Goal: Check status: Check status

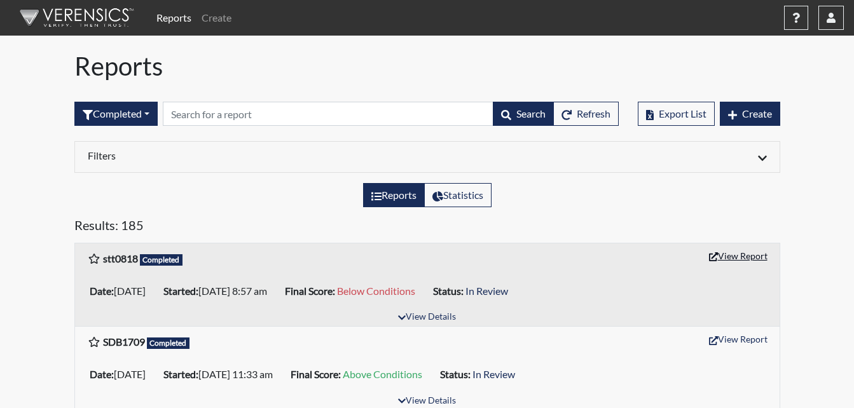
click at [752, 253] on button "View Report" at bounding box center [738, 256] width 70 height 20
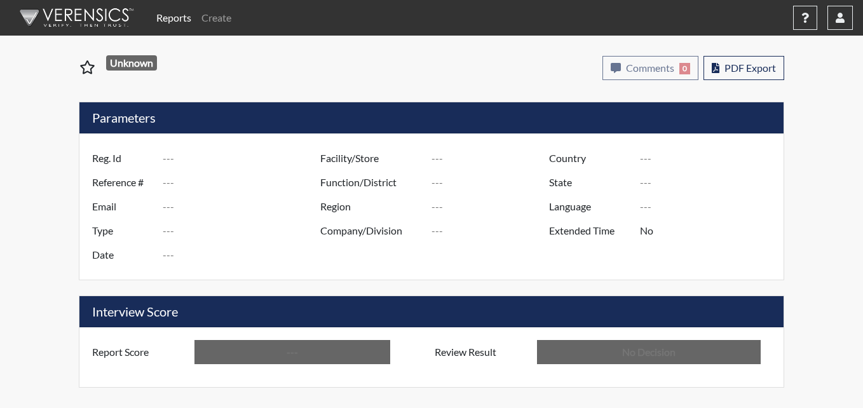
type input "stt0818"
type input "50977"
type input "---"
type input "Corrections Pre-Employment"
type input "[DATE]"
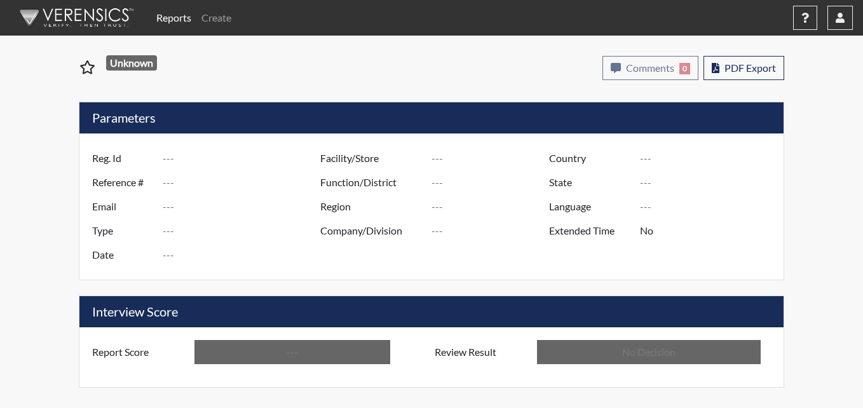
type input "Metro Re-Entry Facility"
type input "[GEOGRAPHIC_DATA]"
type input "[US_STATE]"
type input "English"
type input "Below Conditions"
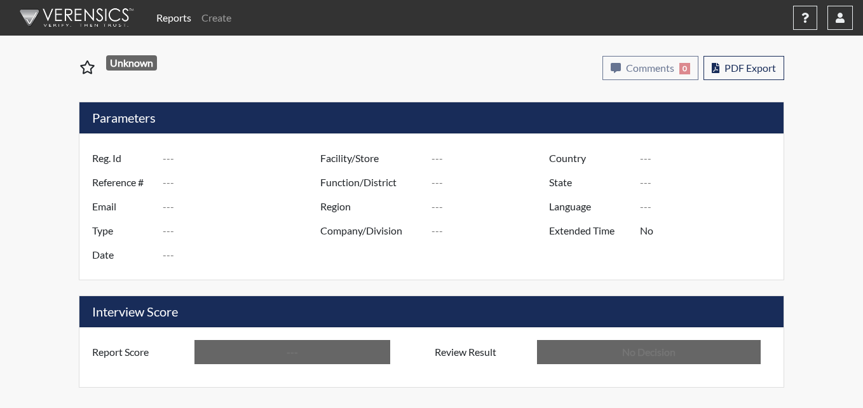
type input "In Review"
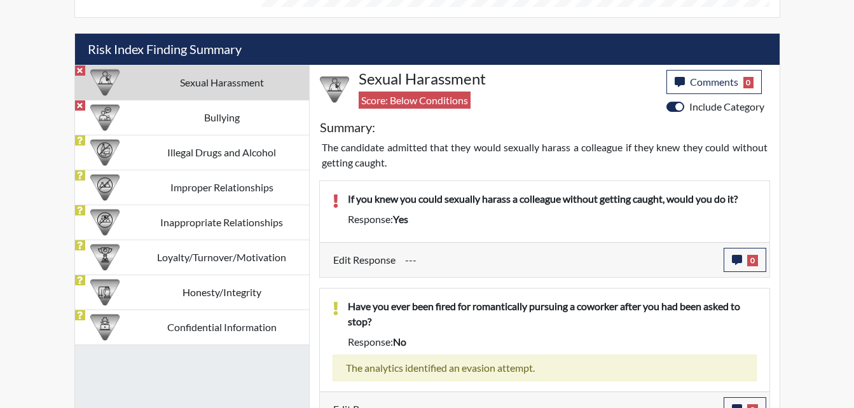
scroll to position [756, 0]
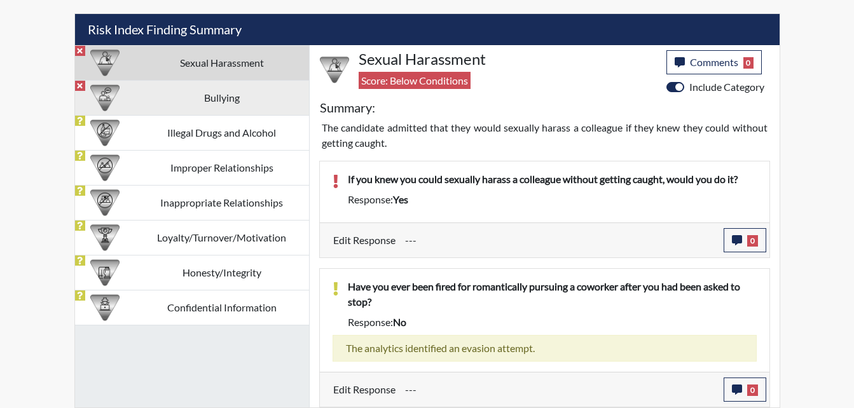
click at [221, 112] on td "Bullying" at bounding box center [222, 97] width 174 height 35
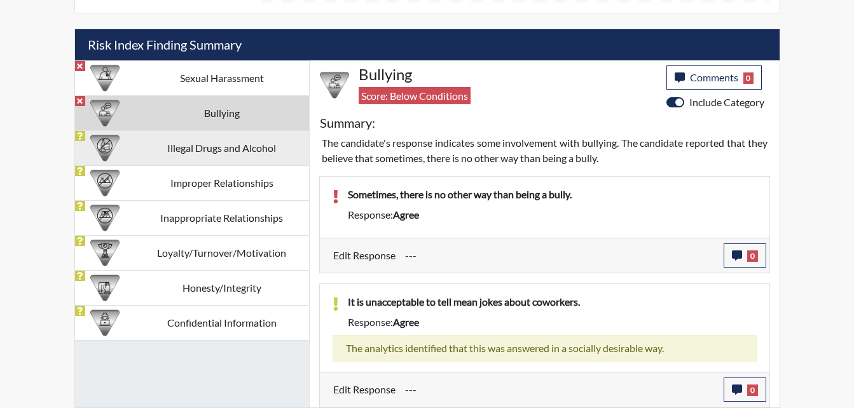
click at [210, 145] on td "Illegal Drugs and Alcohol" at bounding box center [222, 147] width 174 height 35
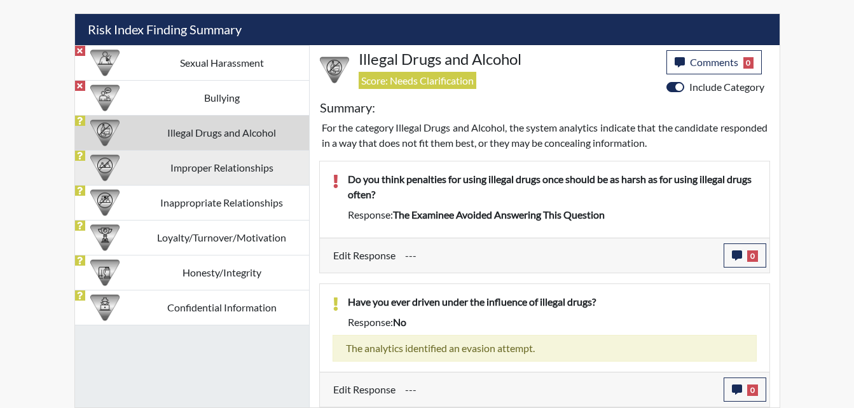
click at [203, 174] on td "Improper Relationships" at bounding box center [222, 167] width 174 height 35
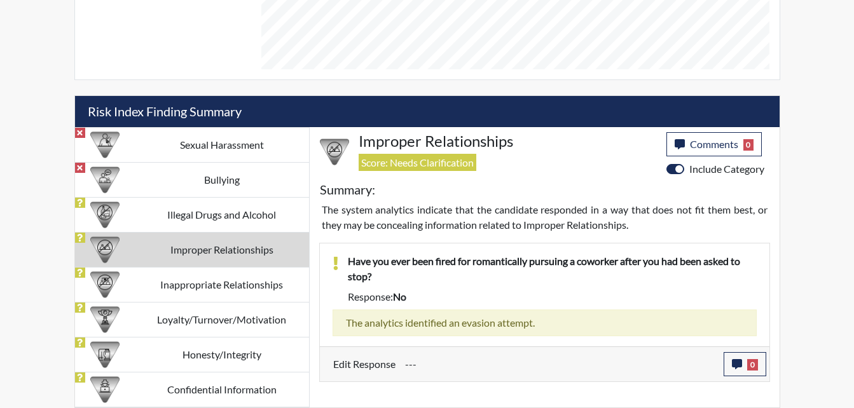
scroll to position [674, 0]
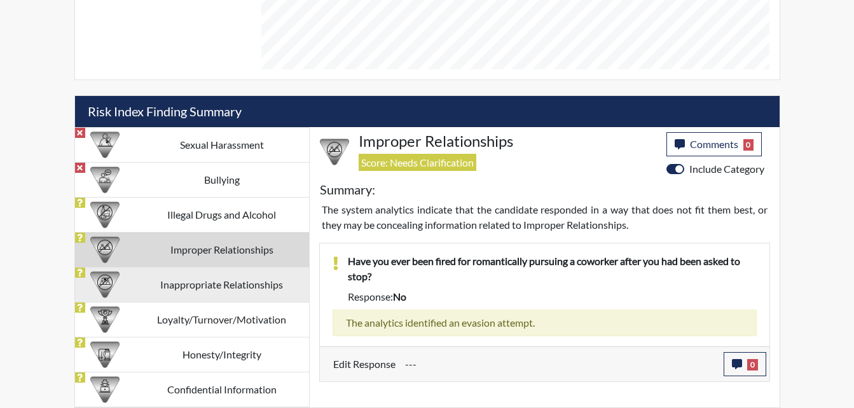
click at [224, 286] on td "Inappropriate Relationships" at bounding box center [222, 284] width 174 height 35
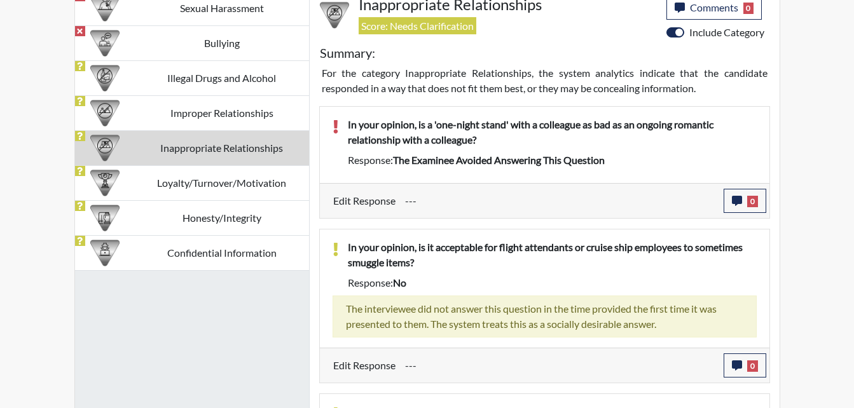
scroll to position [793, 0]
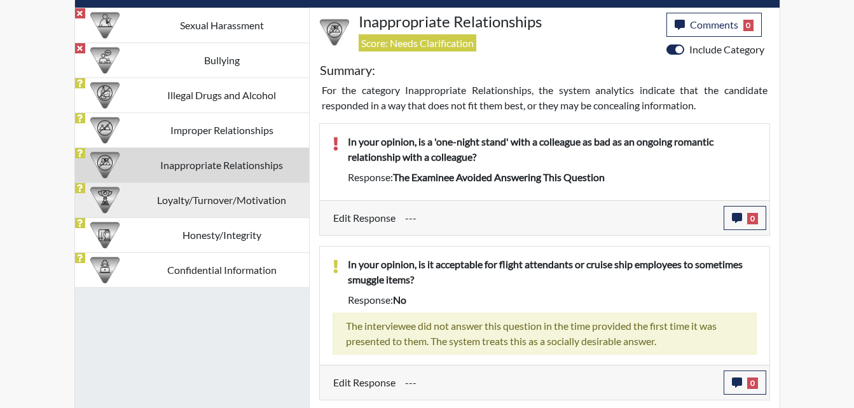
click at [236, 202] on td "Loyalty/Turnover/Motivation" at bounding box center [222, 199] width 174 height 35
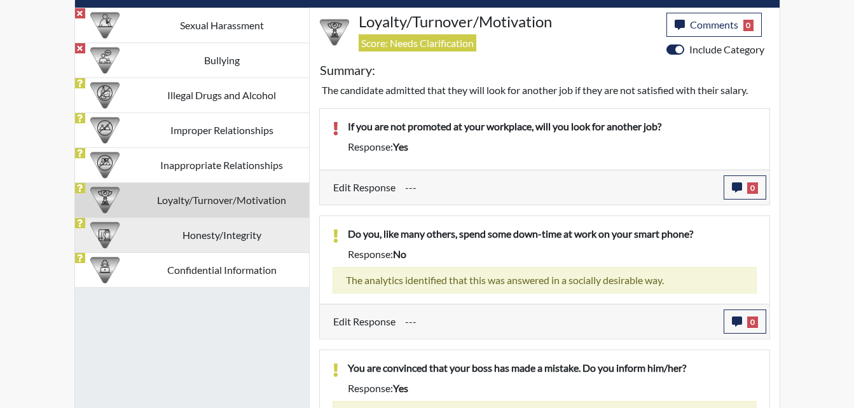
click at [246, 234] on td "Honesty/Integrity" at bounding box center [222, 234] width 174 height 35
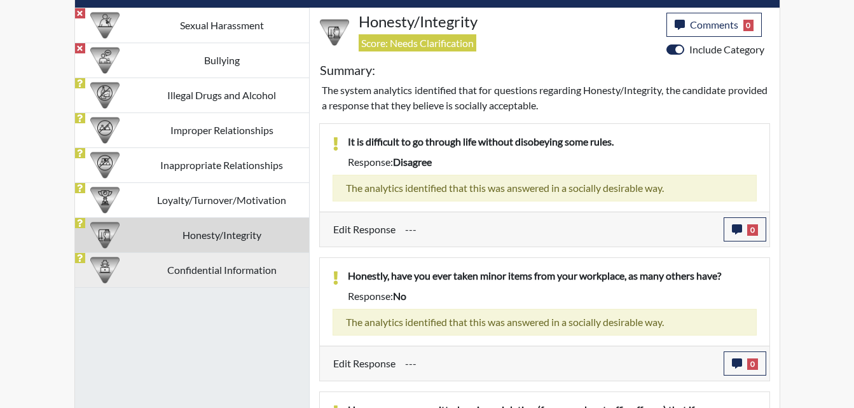
click at [235, 264] on td "Confidential Information" at bounding box center [222, 269] width 174 height 35
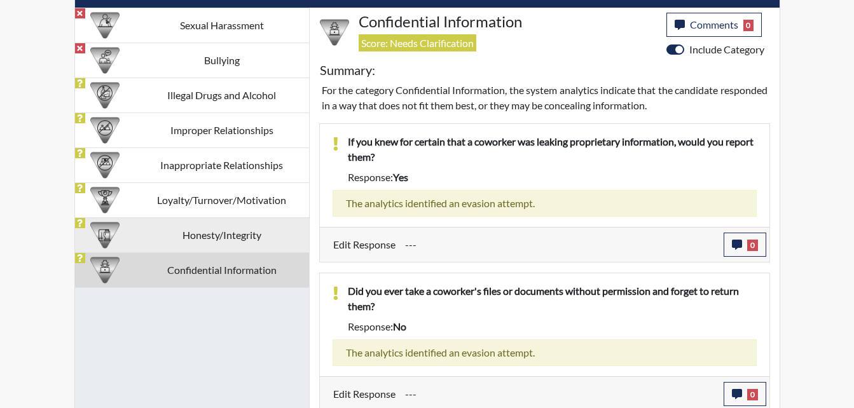
click at [233, 232] on td "Honesty/Integrity" at bounding box center [222, 234] width 174 height 35
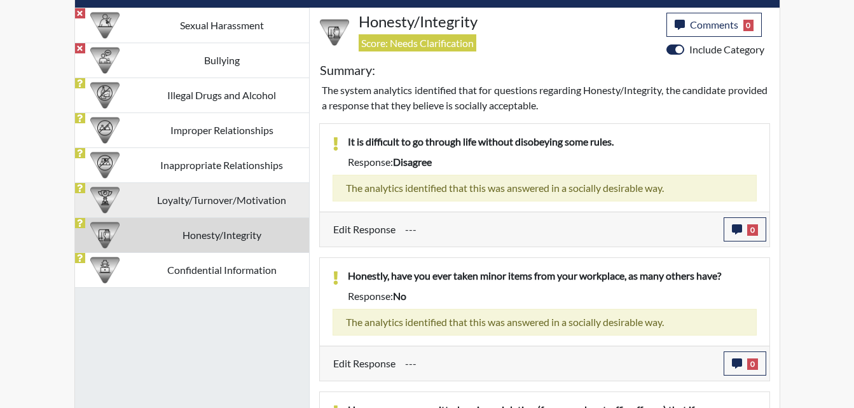
click at [242, 203] on td "Loyalty/Turnover/Motivation" at bounding box center [222, 199] width 174 height 35
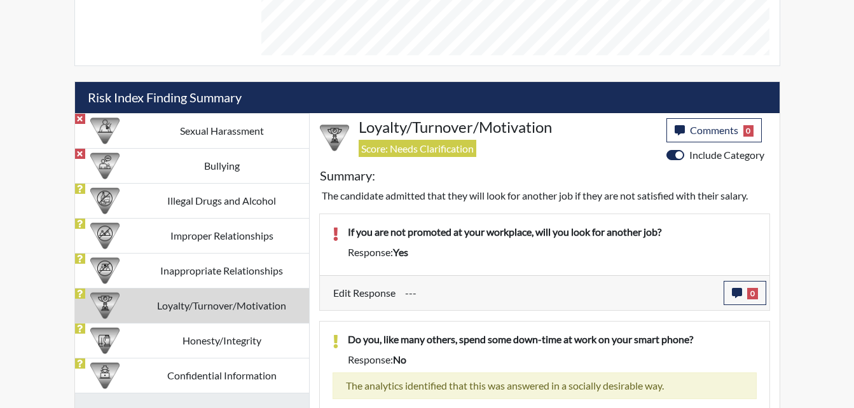
scroll to position [666, 0]
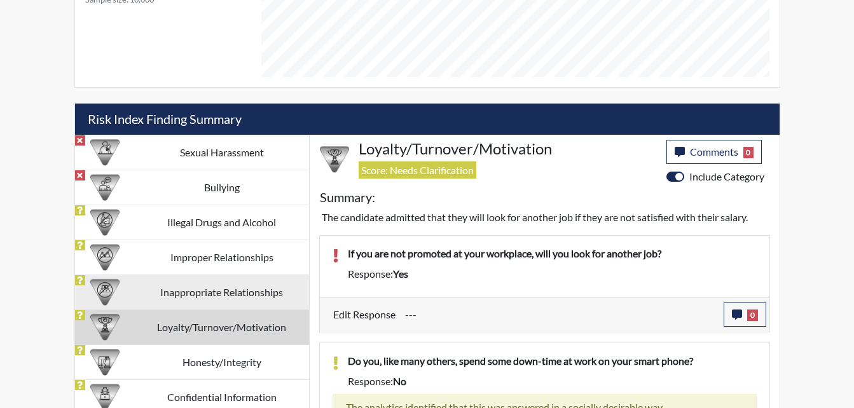
click at [234, 292] on td "Inappropriate Relationships" at bounding box center [222, 292] width 174 height 35
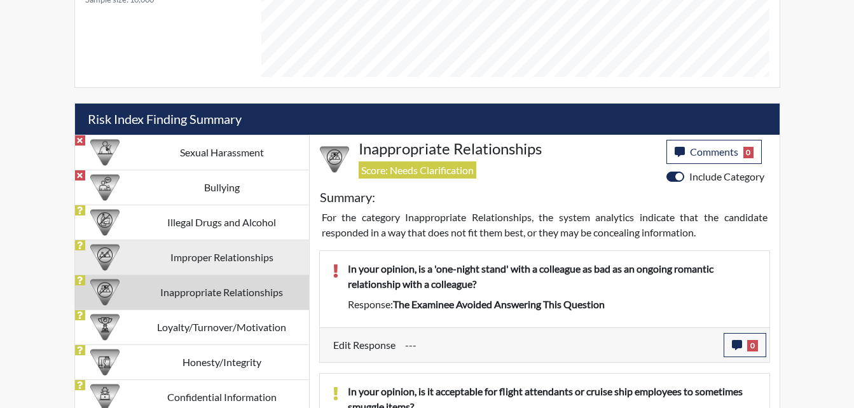
click at [221, 254] on td "Improper Relationships" at bounding box center [222, 257] width 174 height 35
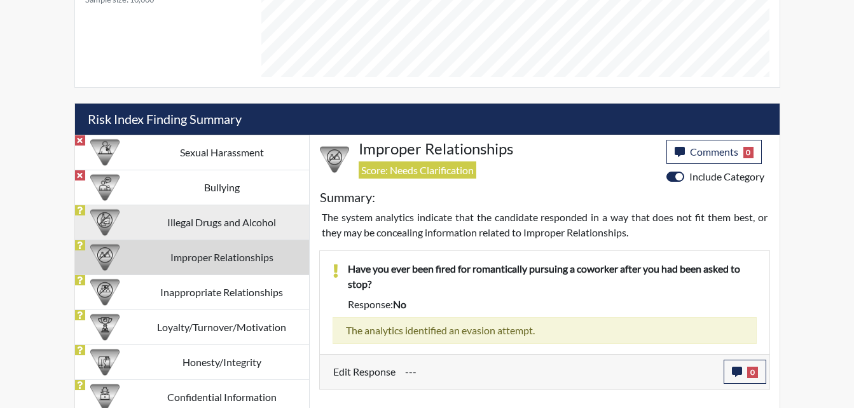
click at [215, 222] on td "Illegal Drugs and Alcohol" at bounding box center [222, 222] width 174 height 35
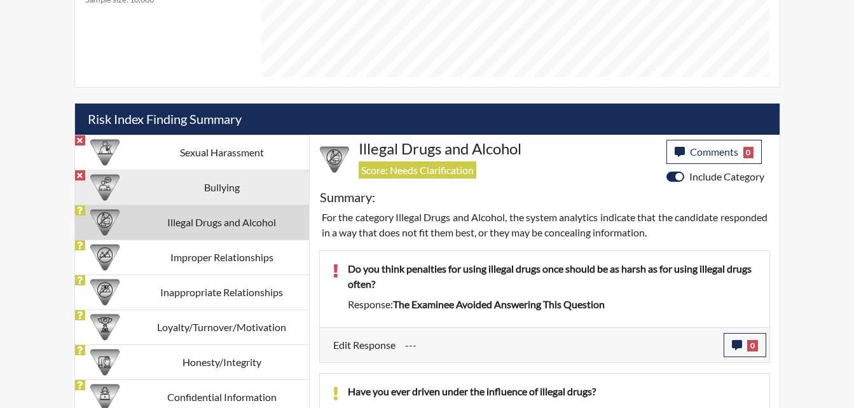
click at [224, 189] on td "Bullying" at bounding box center [222, 187] width 174 height 35
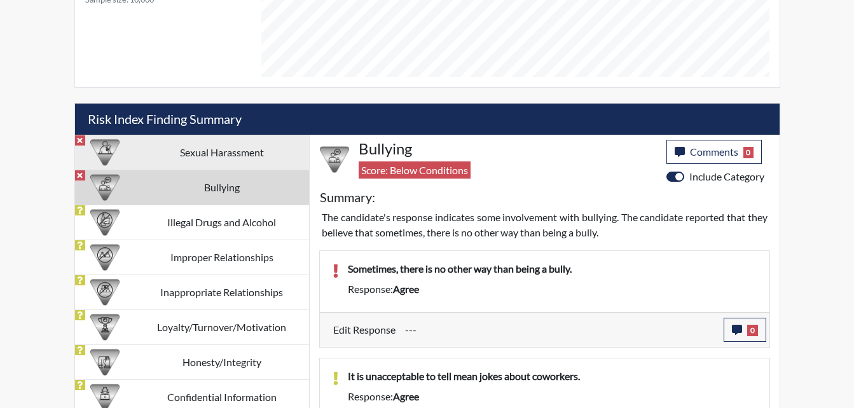
click at [229, 158] on td "Sexual Harassment" at bounding box center [222, 152] width 174 height 35
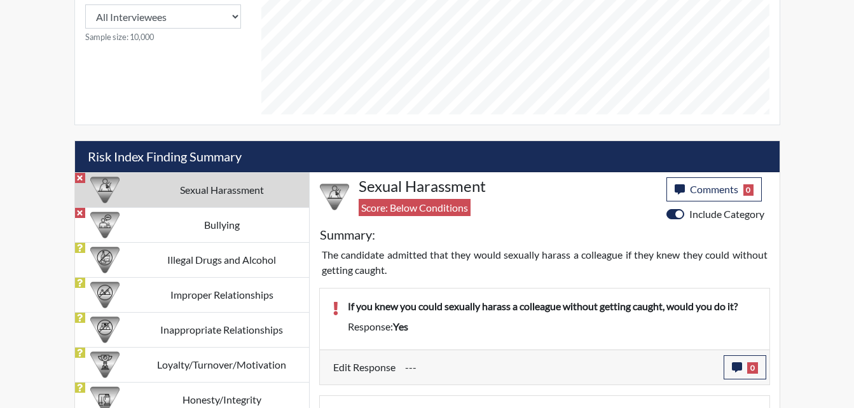
scroll to position [692, 0]
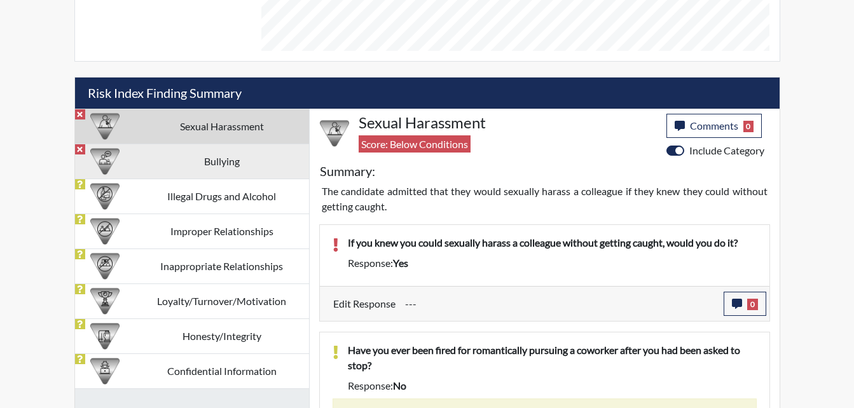
click at [254, 170] on td "Bullying" at bounding box center [222, 161] width 174 height 35
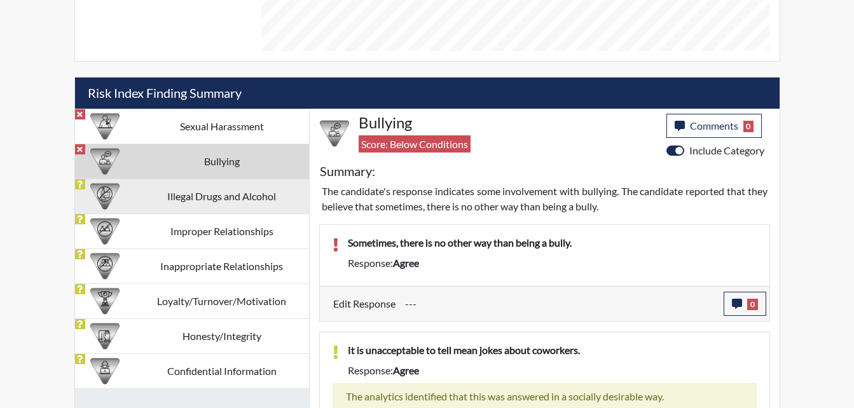
click at [208, 203] on td "Illegal Drugs and Alcohol" at bounding box center [222, 196] width 174 height 35
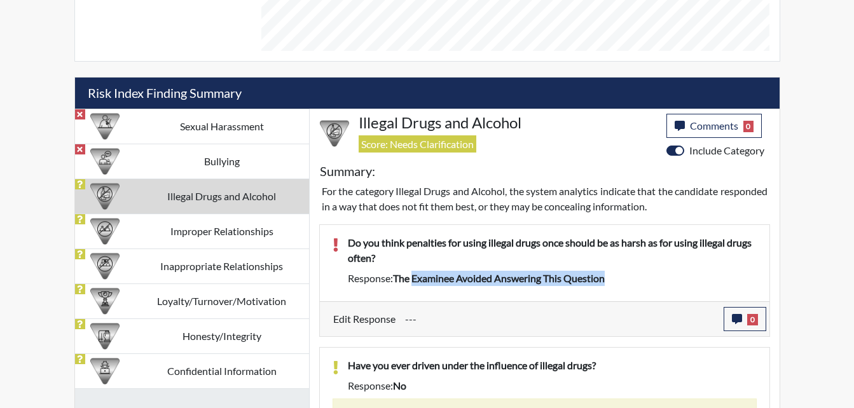
drag, startPoint x: 608, startPoint y: 278, endPoint x: 414, endPoint y: 287, distance: 194.7
click at [414, 287] on div "Do you think penalties for using illegal drugs once should be as harsh as for u…" at bounding box center [552, 263] width 428 height 56
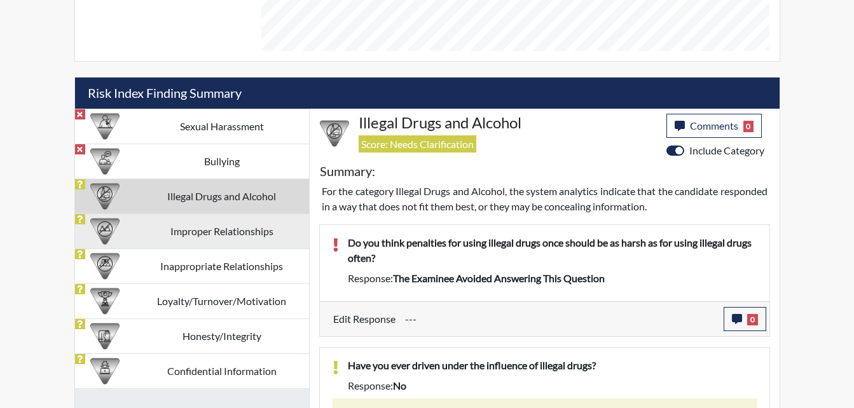
click at [249, 241] on td "Improper Relationships" at bounding box center [222, 231] width 174 height 35
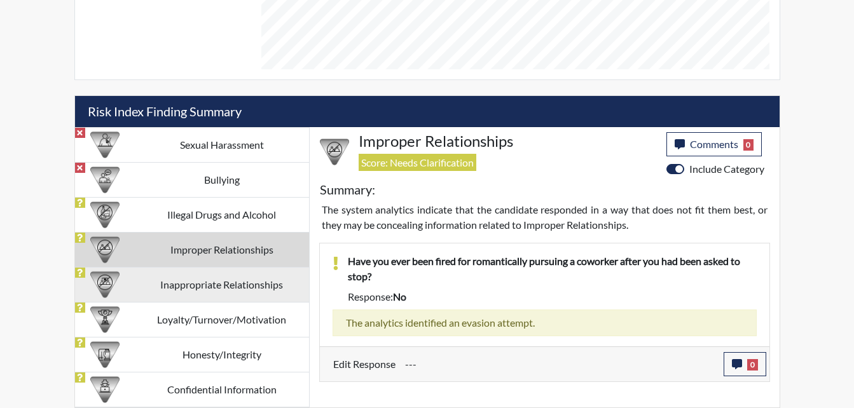
click at [246, 287] on td "Inappropriate Relationships" at bounding box center [222, 284] width 174 height 35
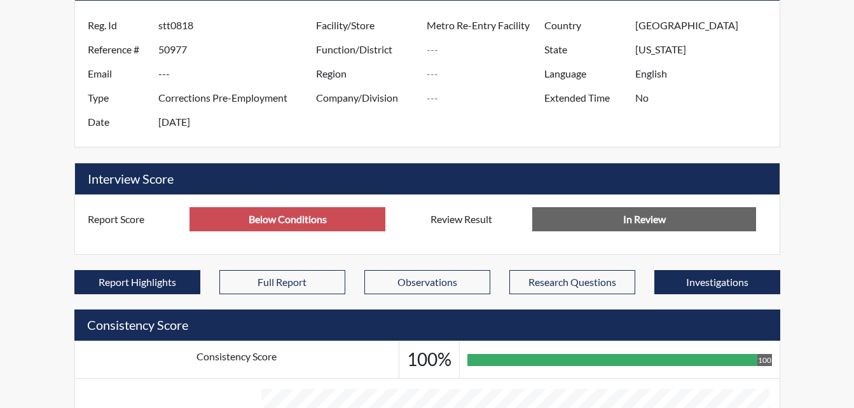
scroll to position [0, 0]
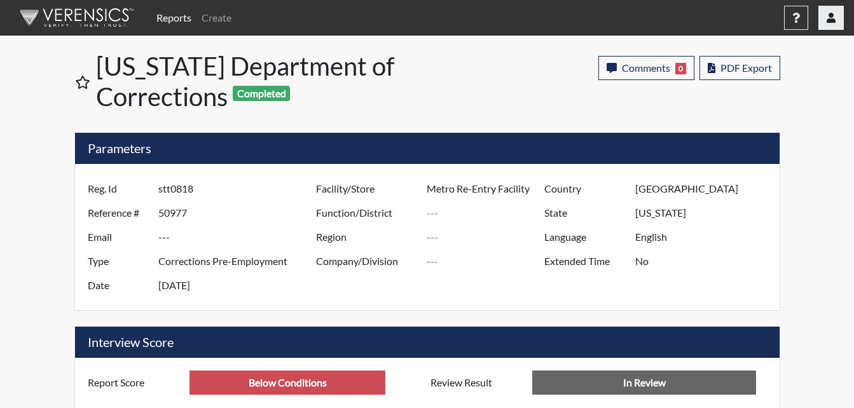
click at [839, 24] on button "button" at bounding box center [830, 18] width 25 height 24
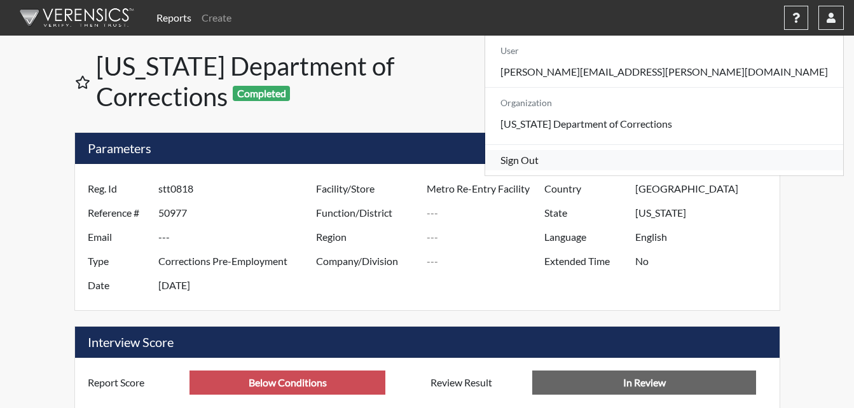
click at [725, 170] on link "Sign Out" at bounding box center [664, 160] width 358 height 20
